Goal: Task Accomplishment & Management: Complete application form

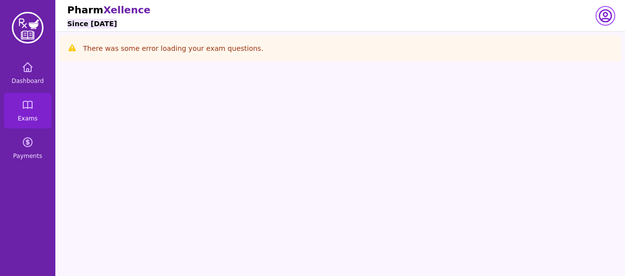
click at [603, 17] on icon "button" at bounding box center [605, 16] width 16 height 16
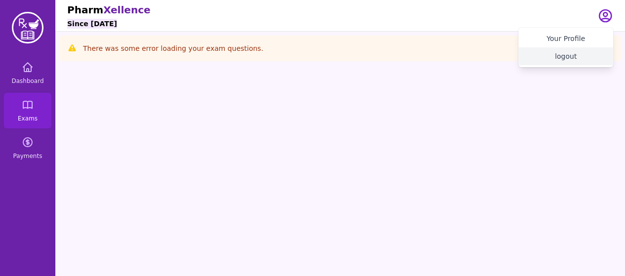
click at [566, 59] on button "logout" at bounding box center [565, 56] width 95 height 18
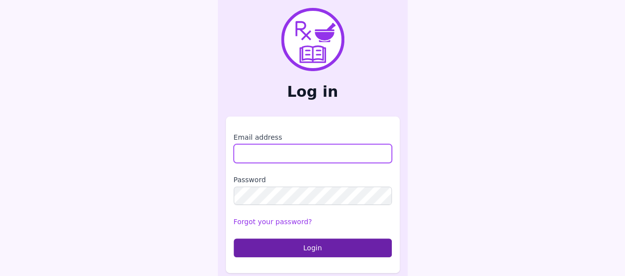
type input "**********"
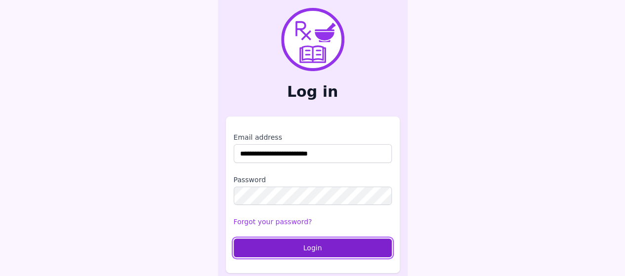
click at [293, 247] on button "Login" at bounding box center [313, 248] width 158 height 19
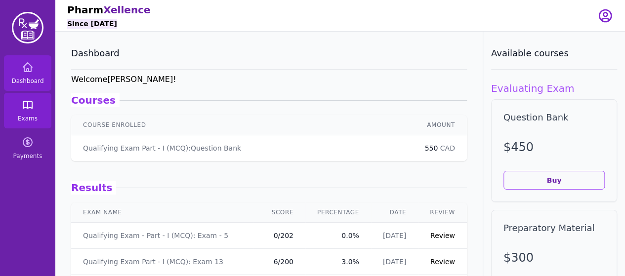
click at [20, 111] on link "Exams" at bounding box center [27, 111] width 47 height 36
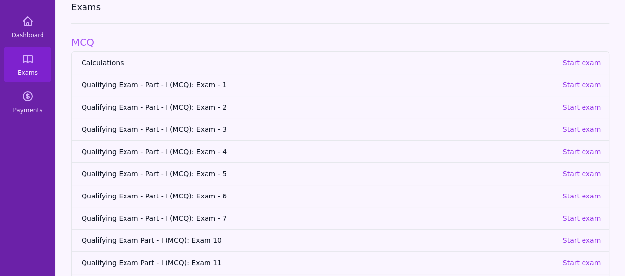
scroll to position [51, 0]
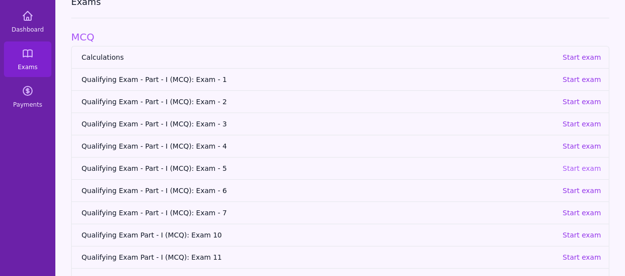
click at [569, 166] on p "Start exam" at bounding box center [581, 168] width 39 height 10
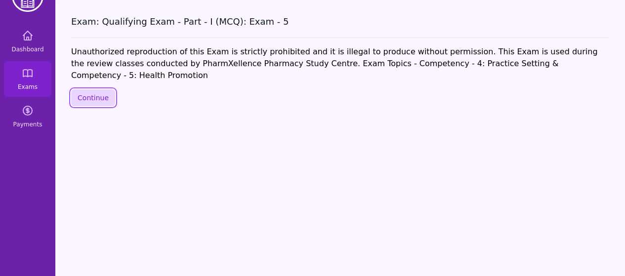
click at [83, 89] on button "Continue" at bounding box center [93, 97] width 44 height 17
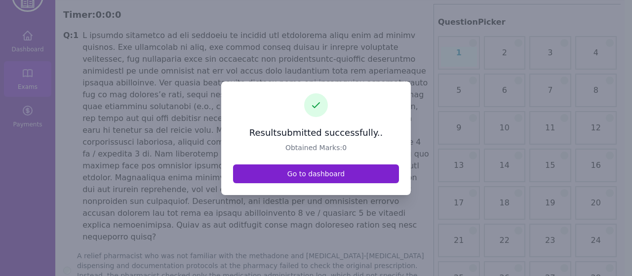
click at [310, 179] on link "Go to dashboard" at bounding box center [316, 173] width 166 height 19
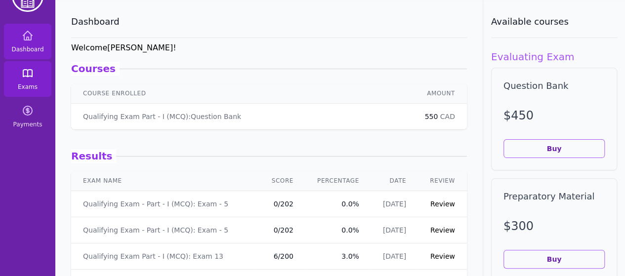
click at [36, 68] on link "Exams" at bounding box center [27, 79] width 47 height 36
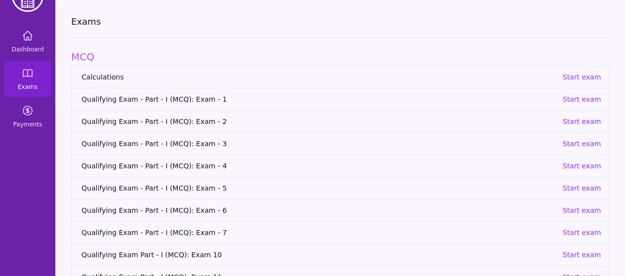
click at [201, 186] on span "Qualifying Exam - Part - I (MCQ): Exam - 5" at bounding box center [317, 188] width 473 height 10
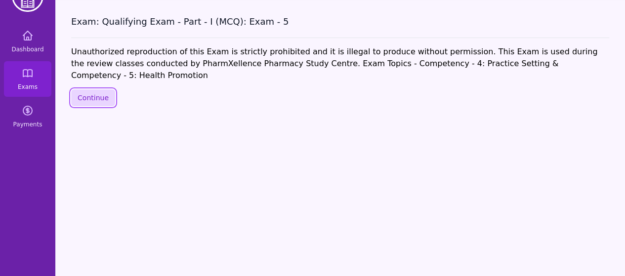
click at [104, 89] on button "Continue" at bounding box center [93, 97] width 44 height 17
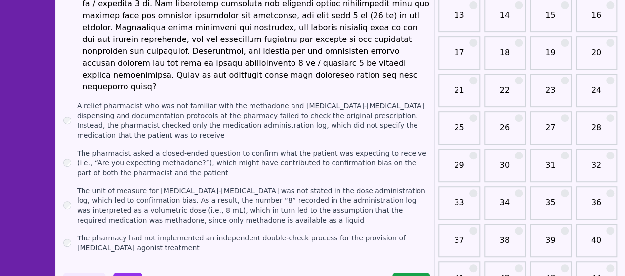
scroll to position [189, 0]
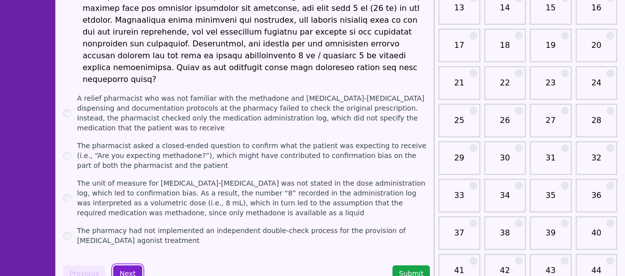
click at [123, 265] on button "Next" at bounding box center [127, 273] width 29 height 17
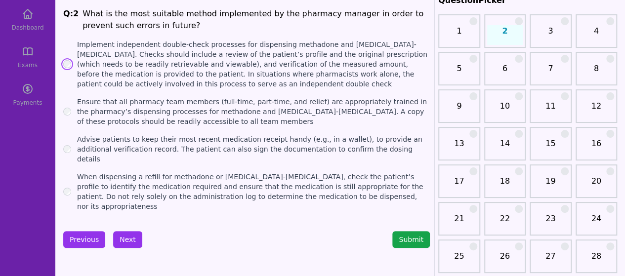
scroll to position [54, 0]
click at [122, 231] on button "Next" at bounding box center [127, 239] width 29 height 17
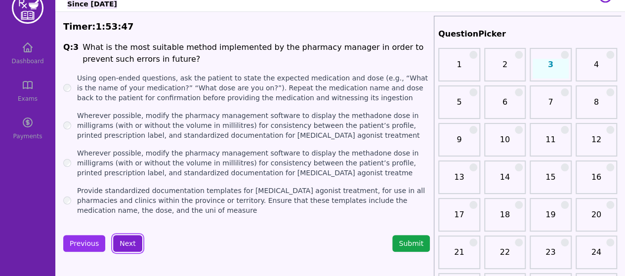
scroll to position [25, 0]
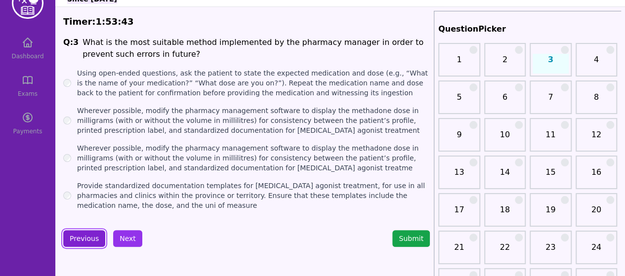
click at [79, 241] on button "Previous" at bounding box center [84, 238] width 42 height 17
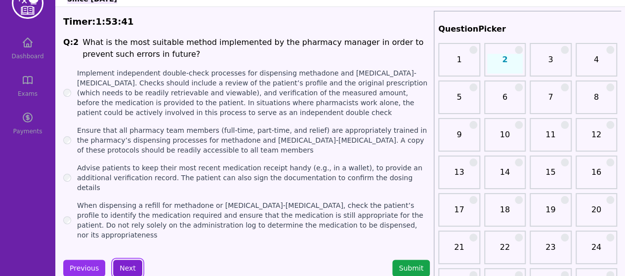
click at [123, 260] on button "Next" at bounding box center [127, 268] width 29 height 17
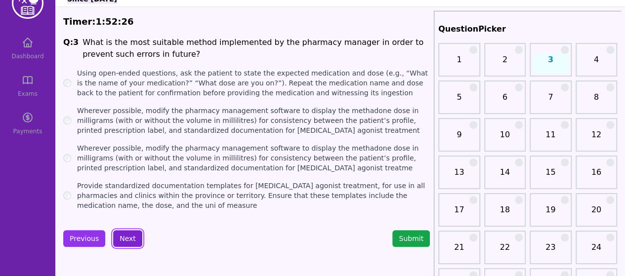
click at [122, 240] on button "Next" at bounding box center [127, 238] width 29 height 17
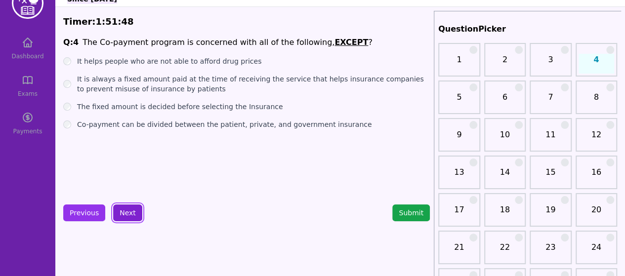
click at [124, 211] on button "Next" at bounding box center [127, 212] width 29 height 17
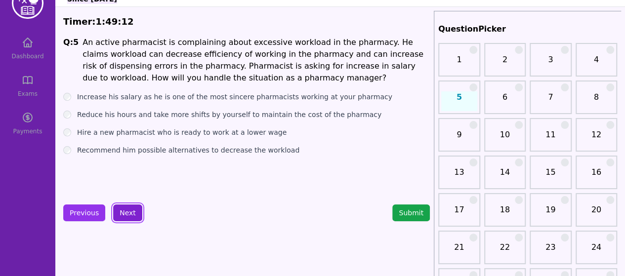
click at [117, 211] on button "Next" at bounding box center [127, 212] width 29 height 17
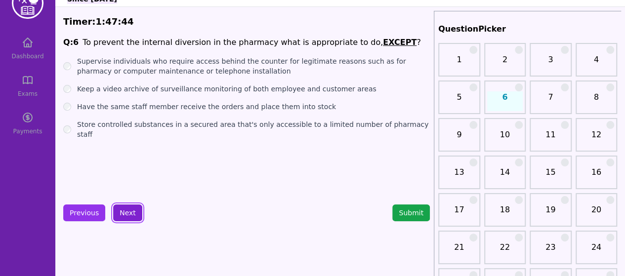
click at [122, 213] on button "Next" at bounding box center [127, 212] width 29 height 17
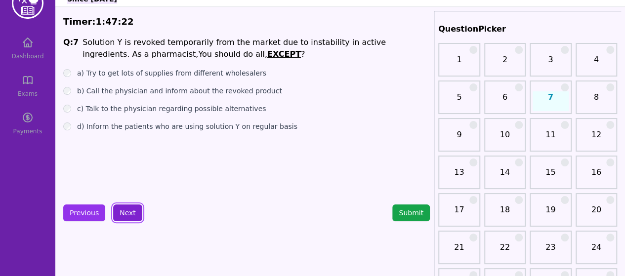
click at [127, 213] on button "Next" at bounding box center [127, 212] width 29 height 17
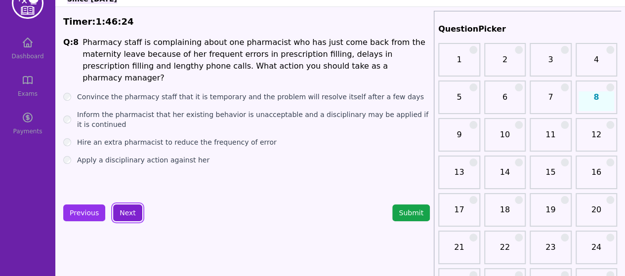
click at [124, 210] on button "Next" at bounding box center [127, 212] width 29 height 17
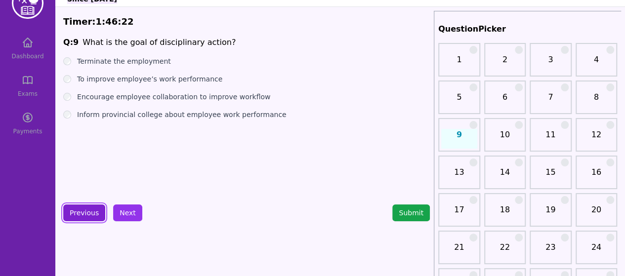
click at [80, 215] on button "Previous" at bounding box center [84, 212] width 42 height 17
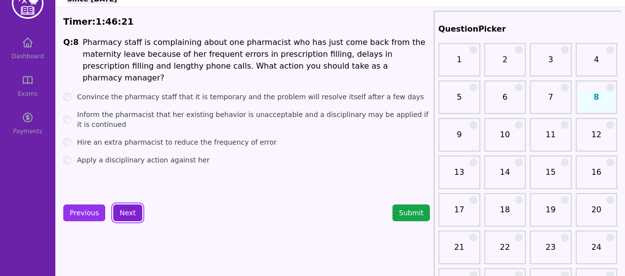
click at [122, 212] on button "Next" at bounding box center [127, 212] width 29 height 17
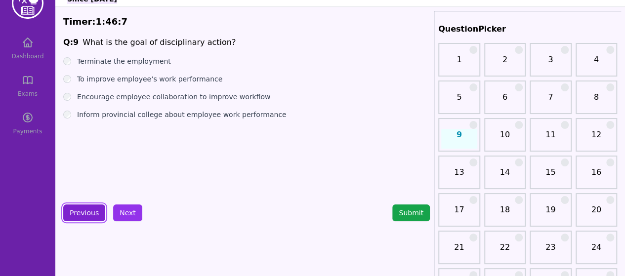
click at [83, 215] on button "Previous" at bounding box center [84, 212] width 42 height 17
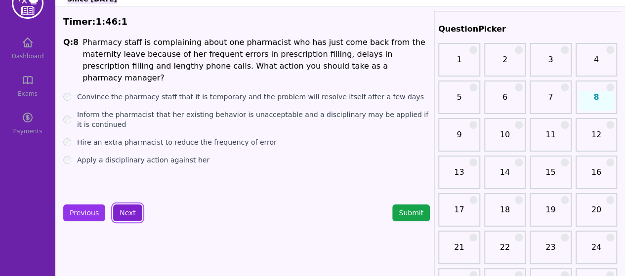
click at [125, 213] on button "Next" at bounding box center [127, 212] width 29 height 17
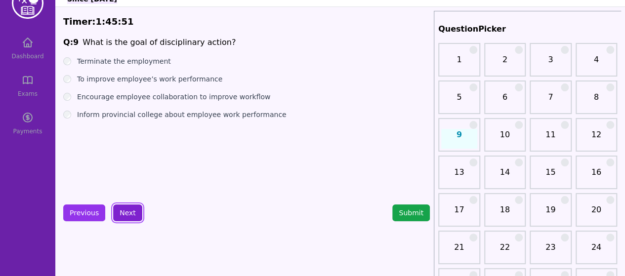
click at [125, 216] on button "Next" at bounding box center [127, 212] width 29 height 17
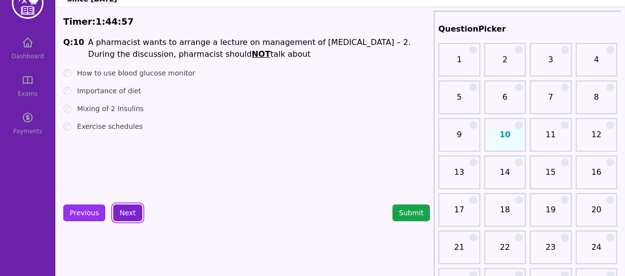
click at [124, 213] on button "Next" at bounding box center [127, 212] width 29 height 17
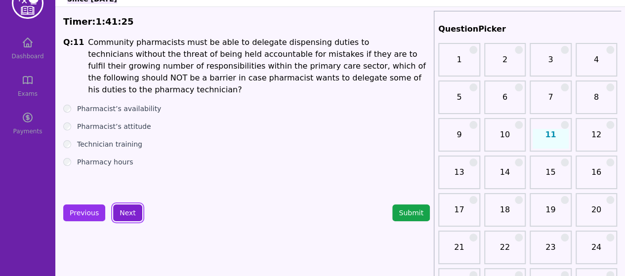
click at [128, 210] on button "Next" at bounding box center [127, 212] width 29 height 17
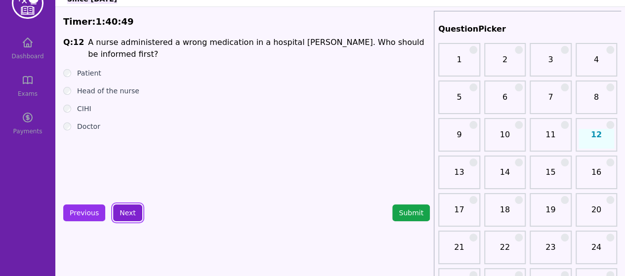
click at [128, 218] on button "Next" at bounding box center [127, 212] width 29 height 17
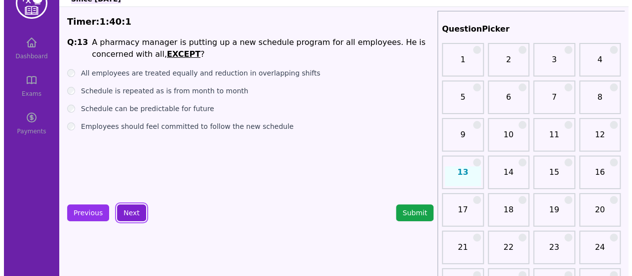
scroll to position [33, 0]
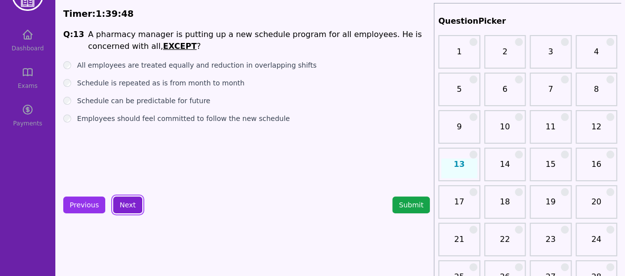
click at [125, 205] on button "Next" at bounding box center [127, 205] width 29 height 17
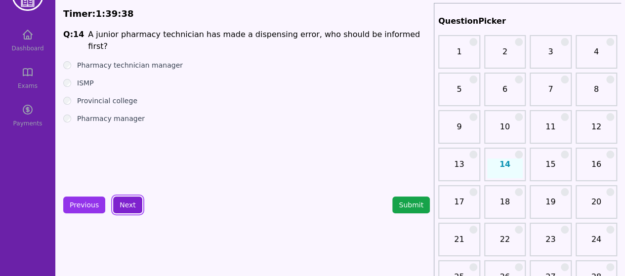
click at [128, 207] on button "Next" at bounding box center [127, 205] width 29 height 17
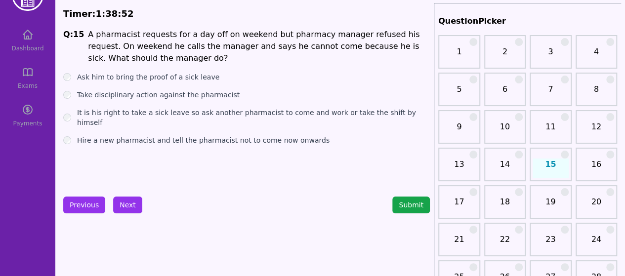
click at [69, 90] on div "Take disciplinary action against the pharmacist" at bounding box center [246, 95] width 366 height 10
click at [70, 116] on div "It is his right to take a sick leave so ask another pharmacist to come and work…" at bounding box center [246, 118] width 366 height 20
click at [125, 203] on button "Next" at bounding box center [127, 205] width 29 height 17
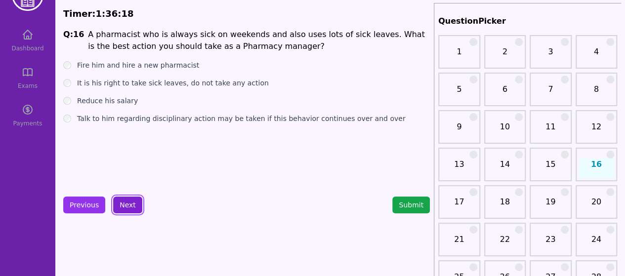
click at [125, 205] on button "Next" at bounding box center [127, 205] width 29 height 17
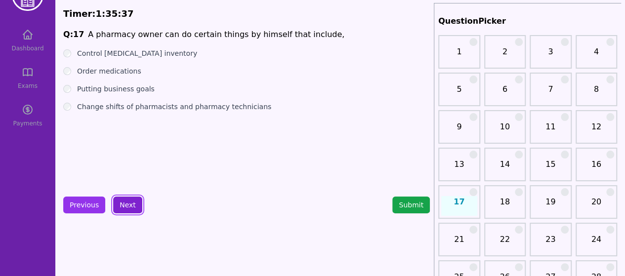
click at [121, 205] on button "Next" at bounding box center [127, 205] width 29 height 17
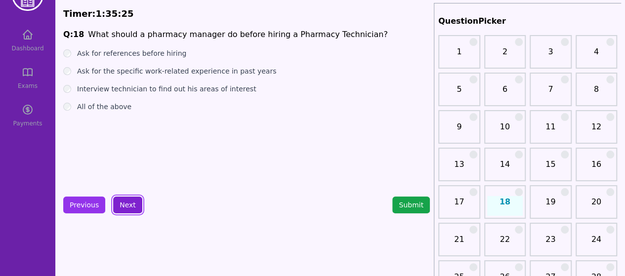
click at [129, 202] on button "Next" at bounding box center [127, 205] width 29 height 17
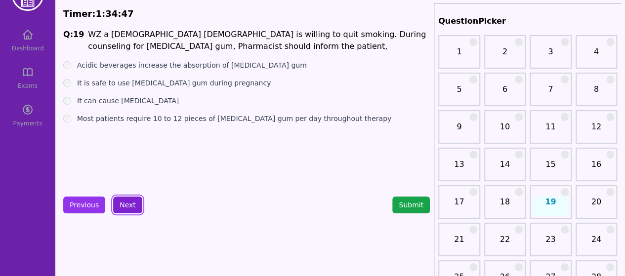
click at [124, 208] on button "Next" at bounding box center [127, 205] width 29 height 17
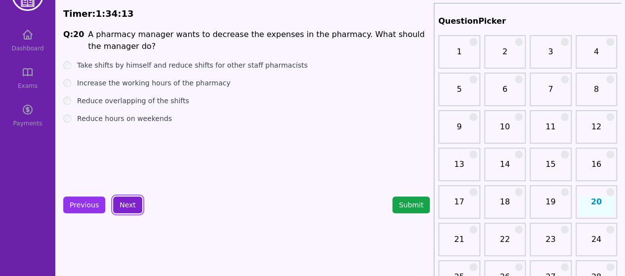
click at [122, 212] on button "Next" at bounding box center [127, 205] width 29 height 17
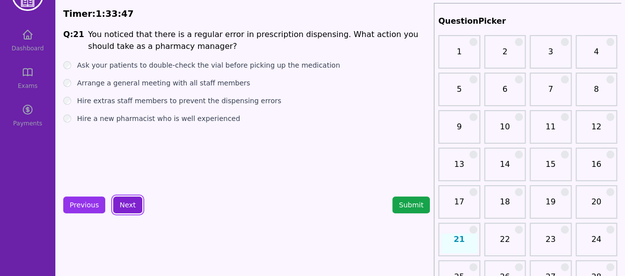
click at [121, 205] on button "Next" at bounding box center [127, 205] width 29 height 17
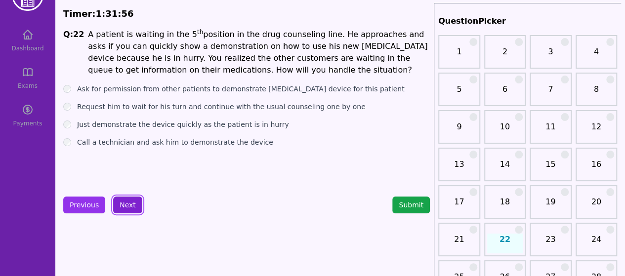
click at [126, 208] on button "Next" at bounding box center [127, 205] width 29 height 17
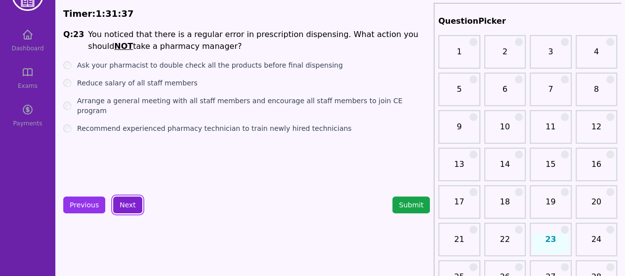
click at [130, 208] on button "Next" at bounding box center [127, 205] width 29 height 17
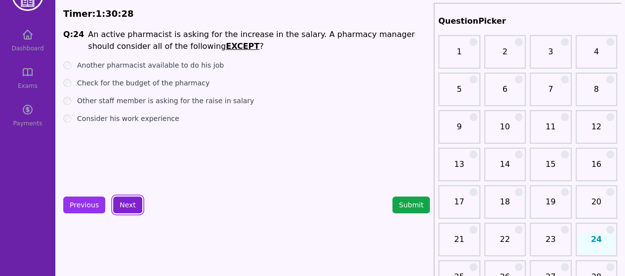
click at [126, 202] on button "Next" at bounding box center [127, 205] width 29 height 17
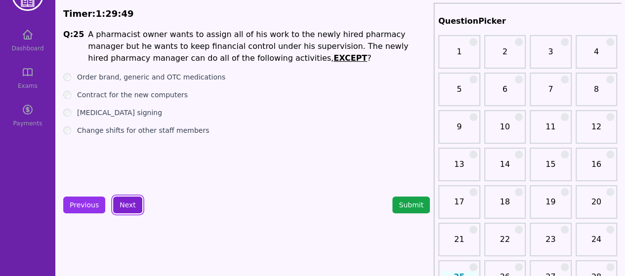
click at [127, 208] on button "Next" at bounding box center [127, 205] width 29 height 17
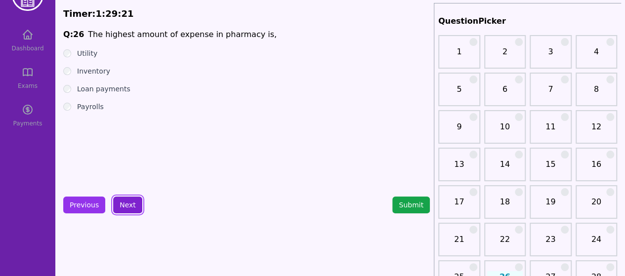
click at [136, 204] on button "Next" at bounding box center [127, 205] width 29 height 17
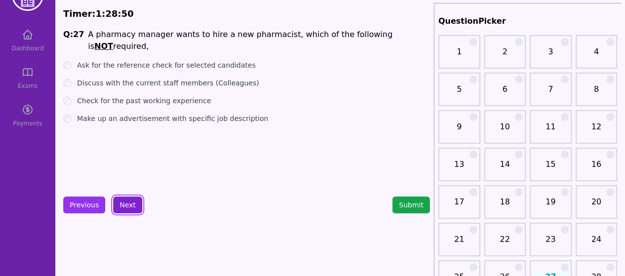
click at [133, 203] on button "Next" at bounding box center [127, 205] width 29 height 17
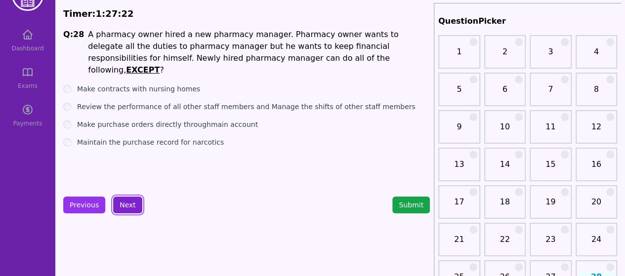
click at [131, 201] on button "Next" at bounding box center [127, 205] width 29 height 17
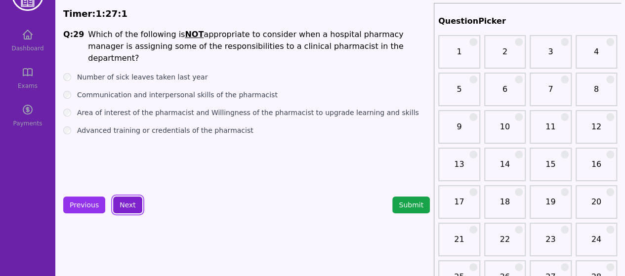
click at [123, 200] on button "Next" at bounding box center [127, 205] width 29 height 17
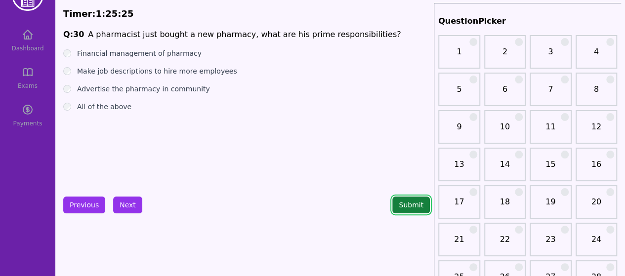
click at [410, 208] on button "Submit" at bounding box center [411, 205] width 38 height 17
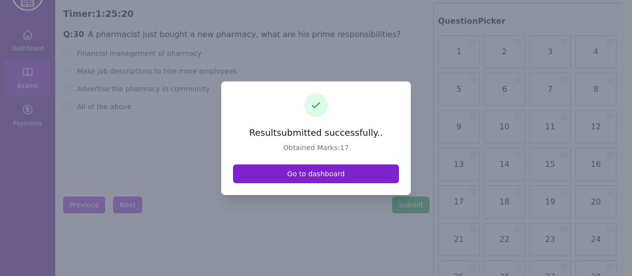
click at [335, 175] on link "Go to dashboard" at bounding box center [316, 173] width 166 height 19
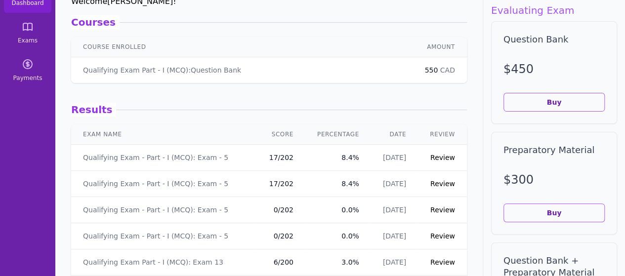
click at [431, 159] on link "Review" at bounding box center [442, 158] width 25 height 8
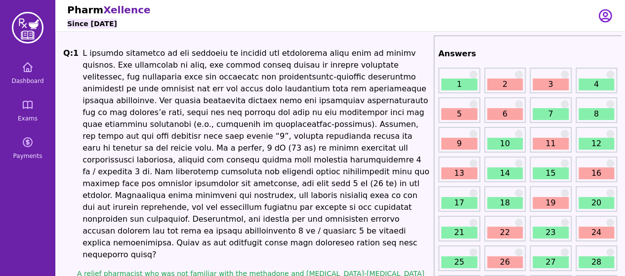
scroll to position [30, 0]
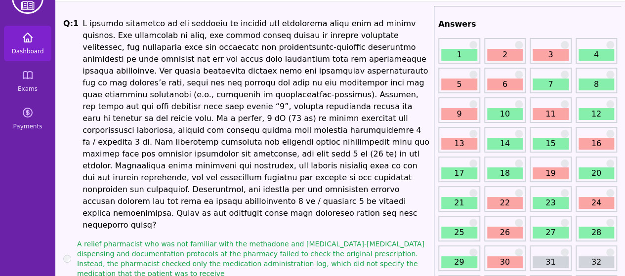
click at [33, 48] on span "Dashboard" at bounding box center [27, 51] width 32 height 8
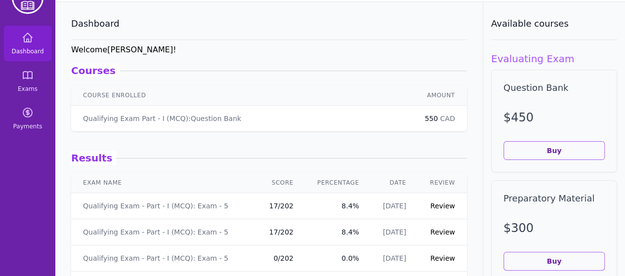
scroll to position [83, 0]
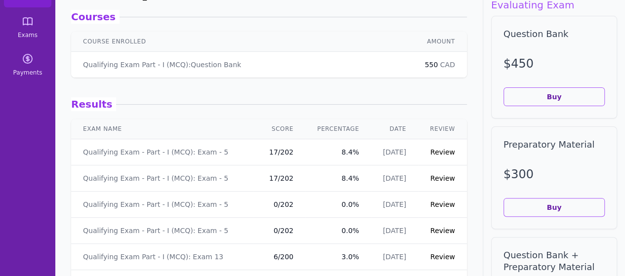
click at [431, 180] on link "Review" at bounding box center [442, 178] width 25 height 8
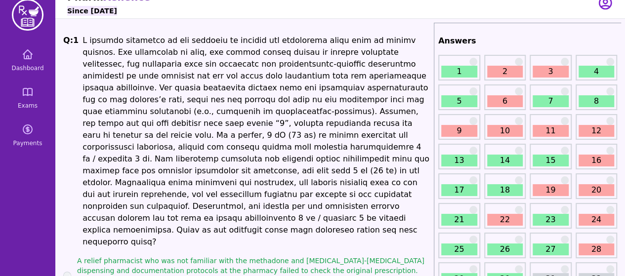
scroll to position [13, 0]
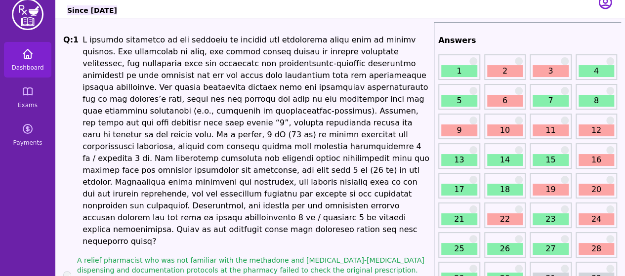
click at [28, 55] on icon at bounding box center [27, 53] width 9 height 9
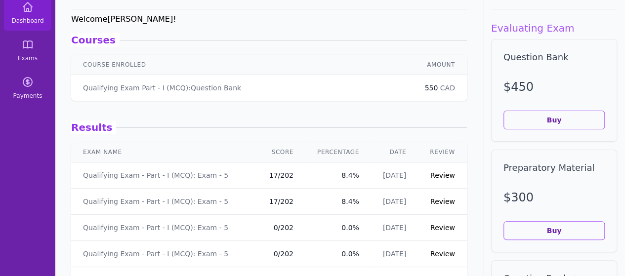
scroll to position [62, 0]
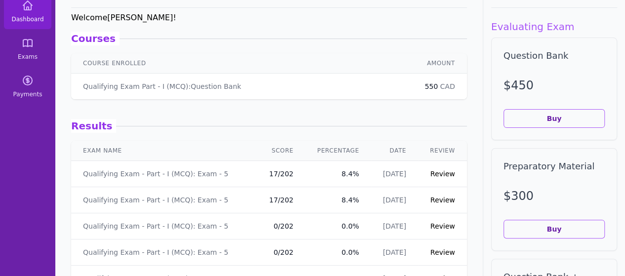
click at [434, 175] on link "Review" at bounding box center [442, 174] width 25 height 8
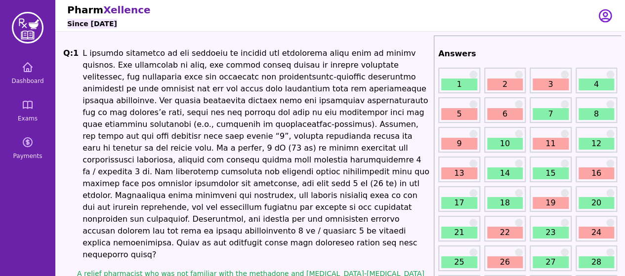
click at [497, 88] on link "2" at bounding box center [505, 85] width 36 height 12
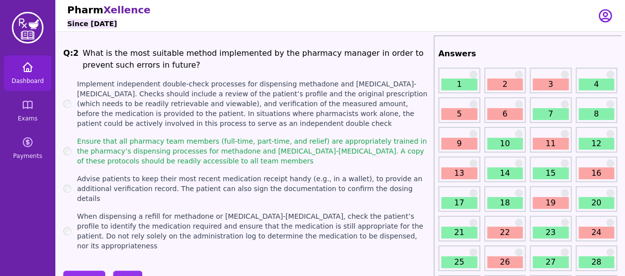
click at [26, 65] on icon at bounding box center [27, 67] width 9 height 9
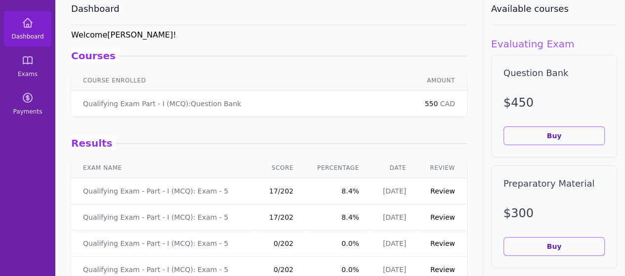
scroll to position [45, 0]
click at [440, 214] on link "Review" at bounding box center [442, 216] width 25 height 8
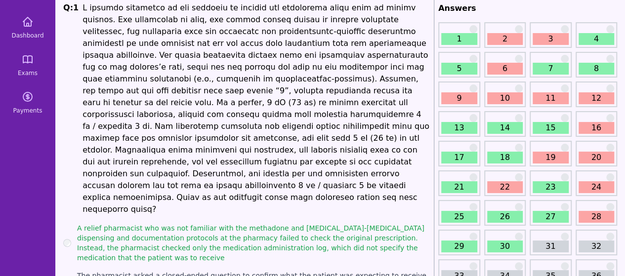
click at [492, 40] on link "2" at bounding box center [505, 39] width 36 height 12
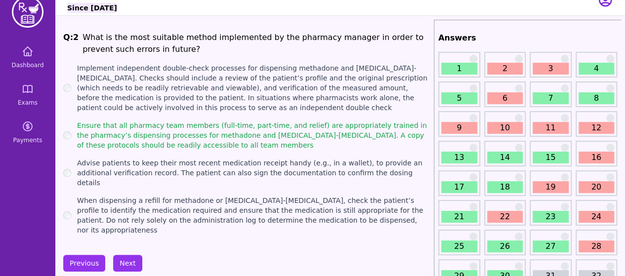
scroll to position [15, 0]
click at [544, 67] on link "3" at bounding box center [550, 69] width 36 height 12
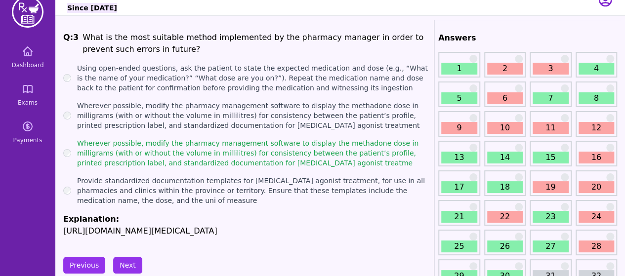
scroll to position [15, 0]
click at [462, 91] on div "5" at bounding box center [459, 95] width 42 height 26
click at [455, 96] on link "5" at bounding box center [459, 99] width 36 height 12
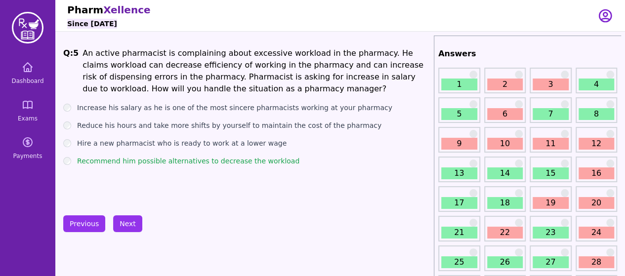
click at [510, 113] on link "6" at bounding box center [505, 114] width 36 height 12
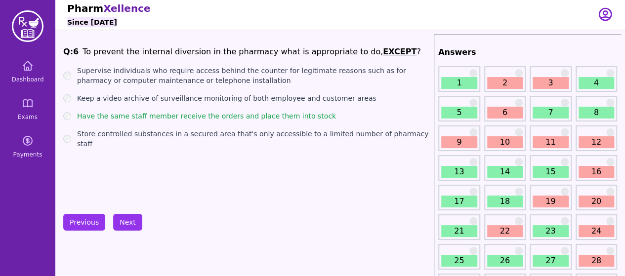
scroll to position [1, 0]
click at [545, 108] on link "7" at bounding box center [550, 113] width 36 height 12
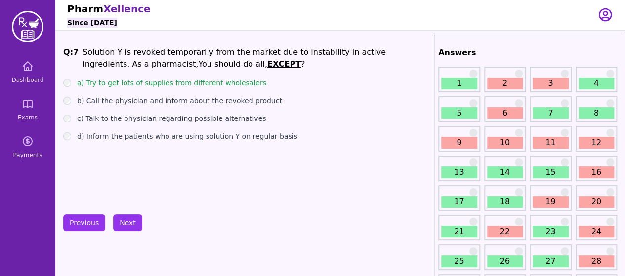
click at [602, 114] on link "8" at bounding box center [596, 113] width 36 height 12
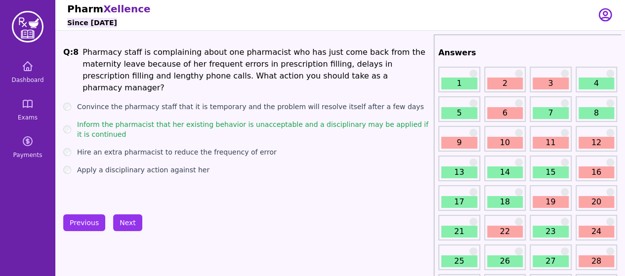
click at [457, 141] on link "9" at bounding box center [459, 143] width 36 height 12
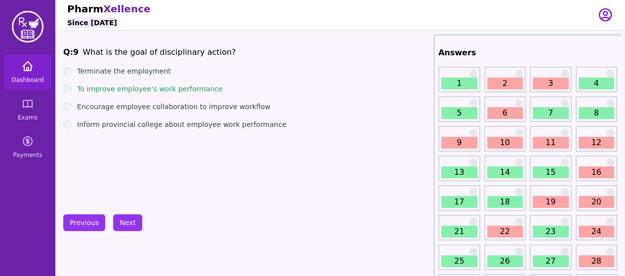
click at [32, 73] on link "Dashboard" at bounding box center [27, 72] width 47 height 36
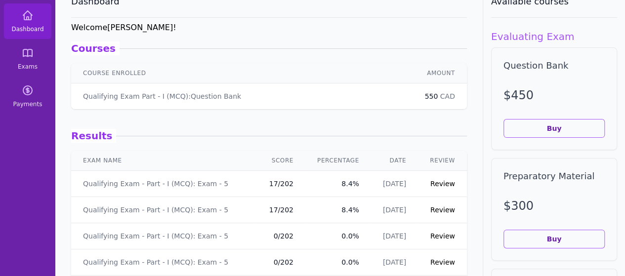
scroll to position [52, 0]
click at [436, 183] on link "Review" at bounding box center [442, 183] width 25 height 8
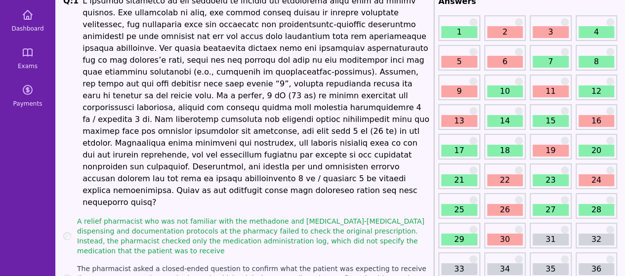
click at [464, 93] on link "9" at bounding box center [459, 91] width 36 height 12
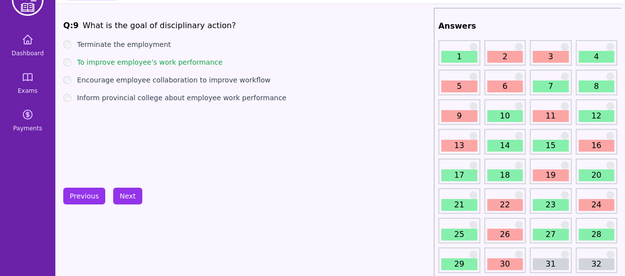
scroll to position [27, 0]
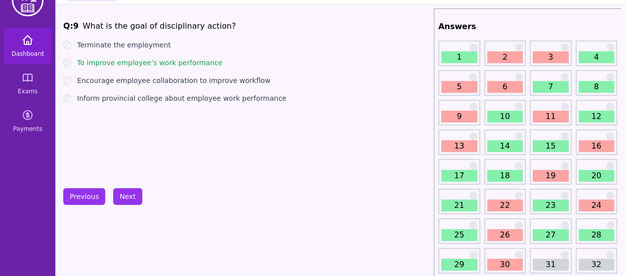
click at [20, 43] on link "Dashboard" at bounding box center [27, 46] width 47 height 36
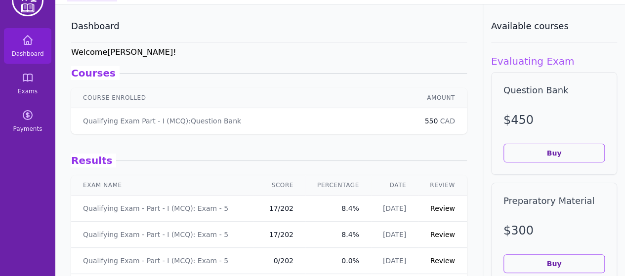
click at [433, 231] on link "Review" at bounding box center [442, 235] width 25 height 8
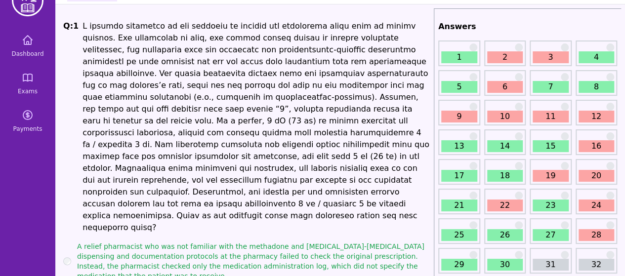
click at [456, 116] on link "9" at bounding box center [459, 117] width 36 height 12
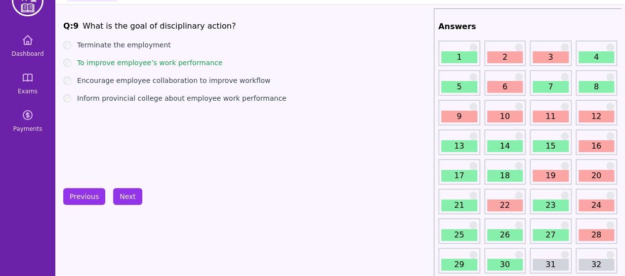
click at [517, 106] on div "10" at bounding box center [505, 113] width 42 height 26
click at [505, 109] on div "10" at bounding box center [505, 113] width 42 height 26
click at [497, 112] on link "10" at bounding box center [505, 117] width 36 height 12
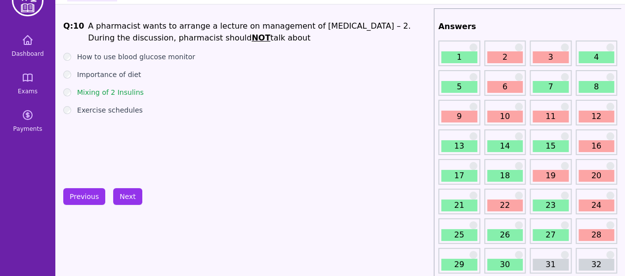
click at [546, 115] on link "11" at bounding box center [550, 117] width 36 height 12
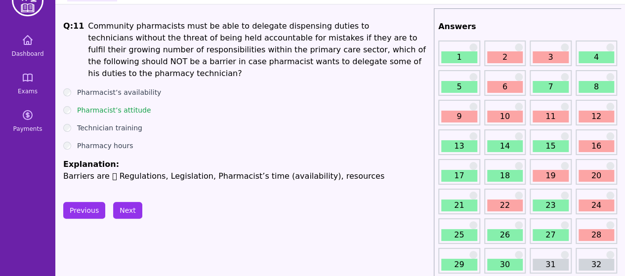
click at [599, 115] on link "12" at bounding box center [596, 117] width 36 height 12
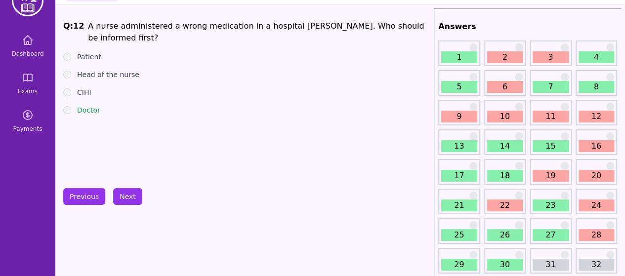
click at [455, 143] on link "13" at bounding box center [459, 146] width 36 height 12
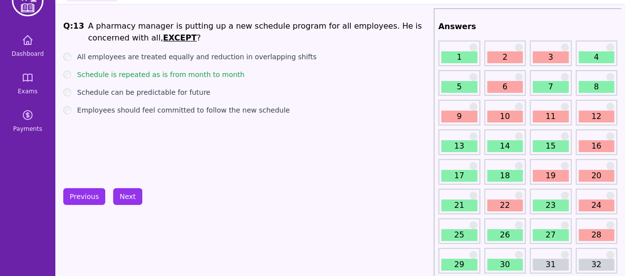
click at [596, 146] on link "16" at bounding box center [596, 146] width 36 height 12
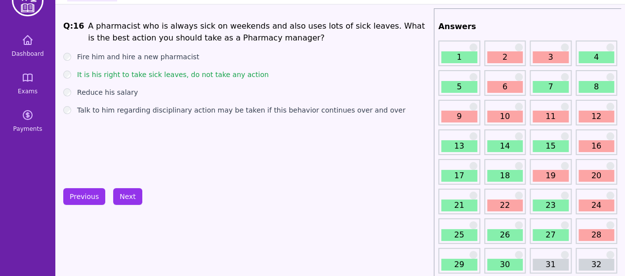
scroll to position [52, 0]
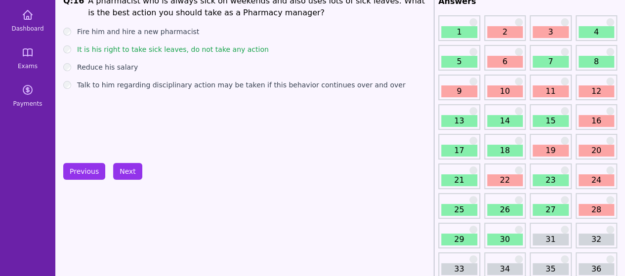
click at [459, 147] on link "17" at bounding box center [459, 151] width 36 height 12
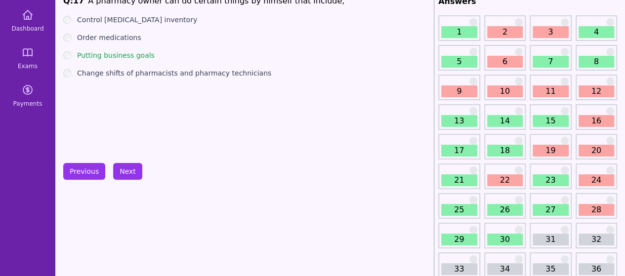
click at [500, 149] on link "18" at bounding box center [505, 151] width 36 height 12
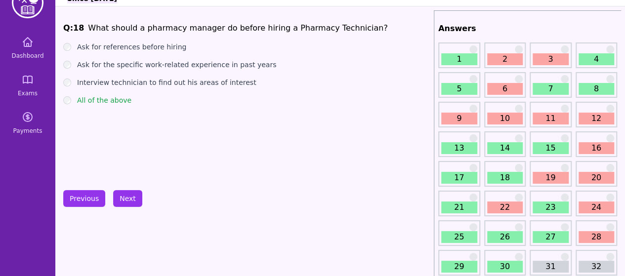
scroll to position [32, 0]
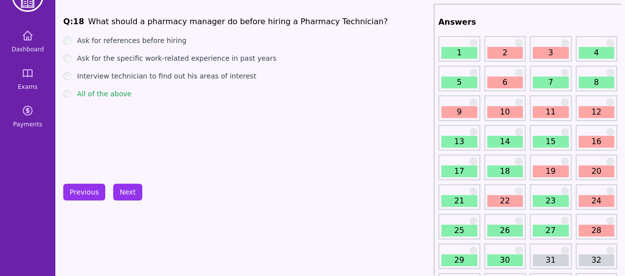
click at [555, 165] on link "19" at bounding box center [550, 171] width 36 height 12
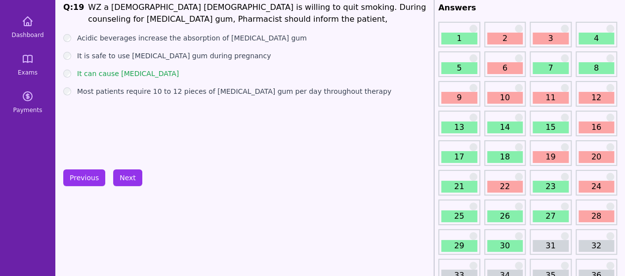
scroll to position [46, 0]
drag, startPoint x: 591, startPoint y: 156, endPoint x: 598, endPoint y: 158, distance: 7.1
click at [598, 158] on link "20" at bounding box center [596, 157] width 36 height 12
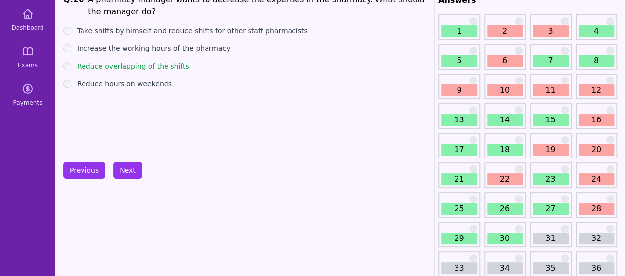
scroll to position [61, 0]
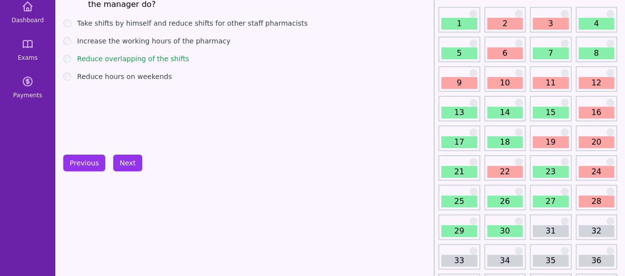
click at [503, 168] on link "22" at bounding box center [505, 172] width 36 height 12
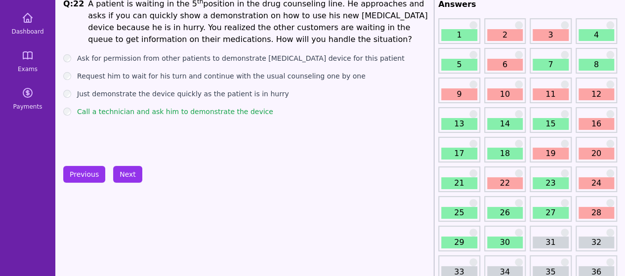
scroll to position [49, 0]
click at [589, 183] on link "24" at bounding box center [596, 184] width 36 height 12
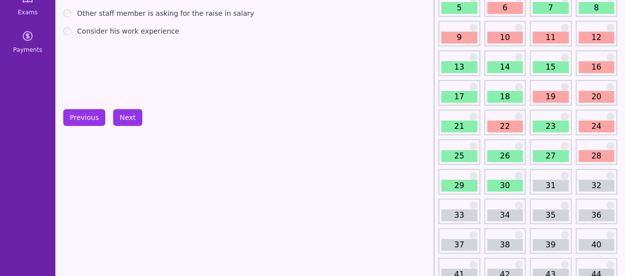
scroll to position [109, 0]
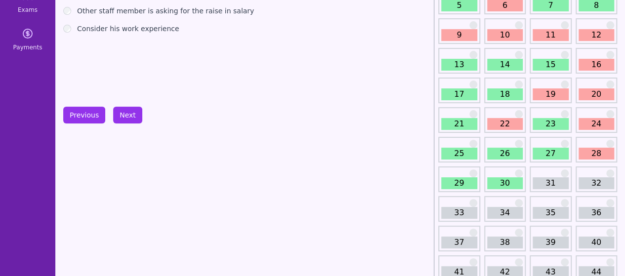
click at [507, 151] on link "26" at bounding box center [505, 154] width 36 height 12
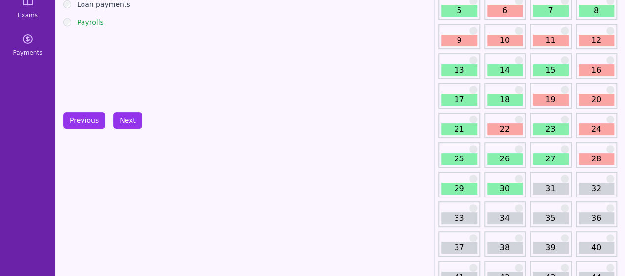
scroll to position [105, 0]
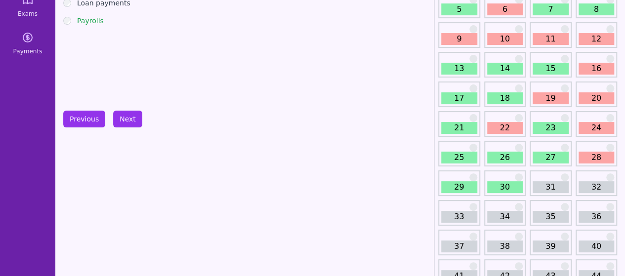
click at [591, 156] on link "28" at bounding box center [596, 158] width 36 height 12
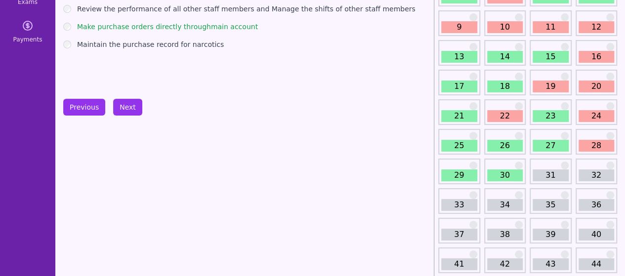
scroll to position [120, 0]
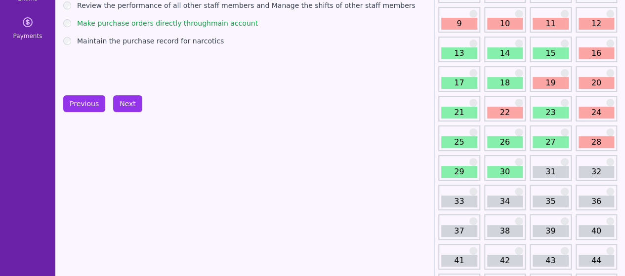
click at [489, 174] on link "30" at bounding box center [505, 172] width 36 height 12
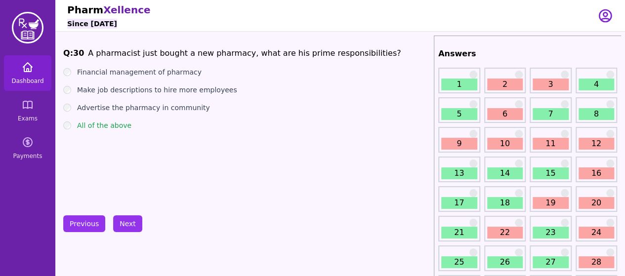
click at [39, 77] on span "Dashboard" at bounding box center [27, 81] width 32 height 8
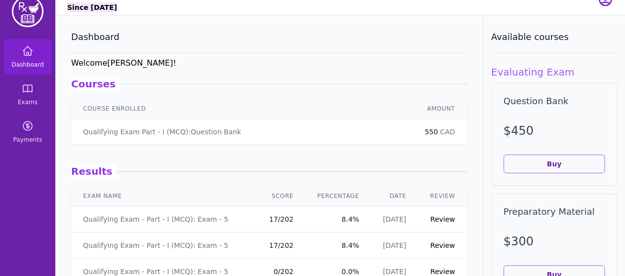
scroll to position [17, 0]
click at [441, 219] on link "Review" at bounding box center [442, 219] width 25 height 8
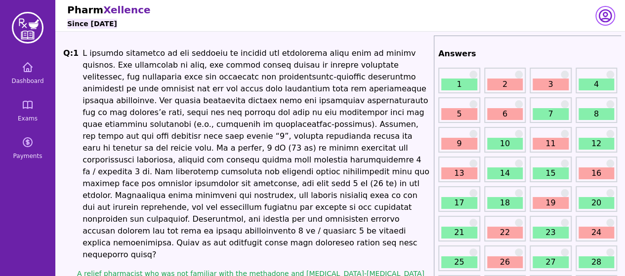
click at [605, 14] on icon "button" at bounding box center [605, 16] width 16 height 16
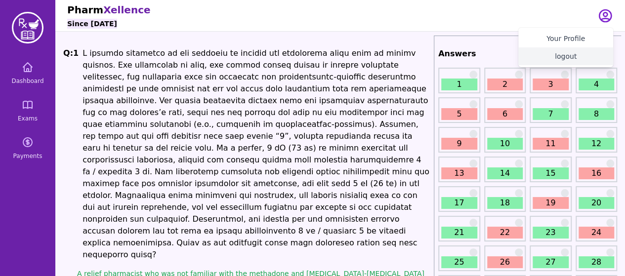
click at [573, 60] on button "logout" at bounding box center [565, 56] width 95 height 18
